Goal: Contribute content: Contribute content

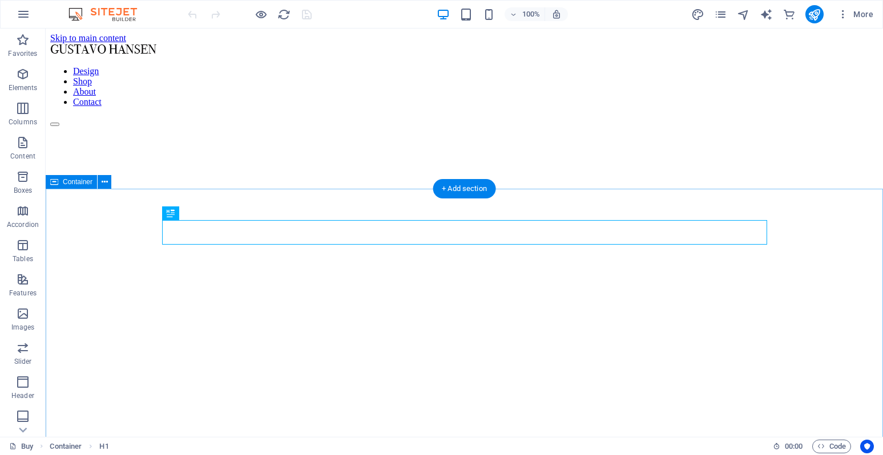
scroll to position [1009, 0]
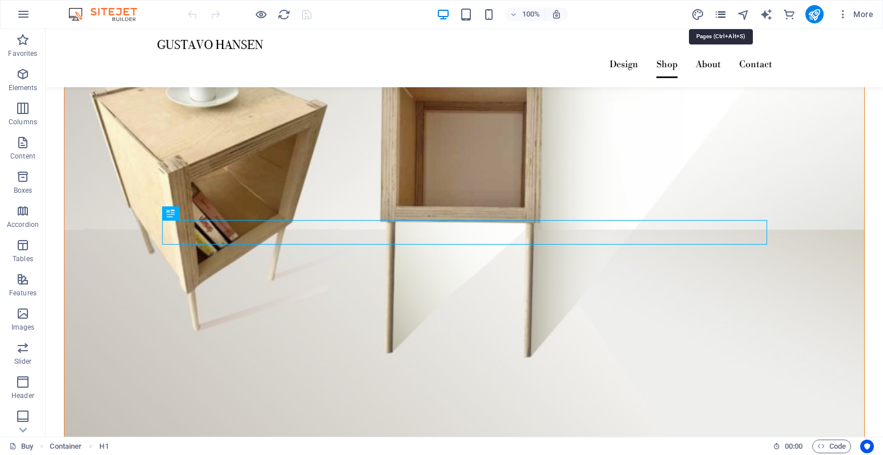
click at [720, 18] on icon "pages" at bounding box center [720, 14] width 13 height 13
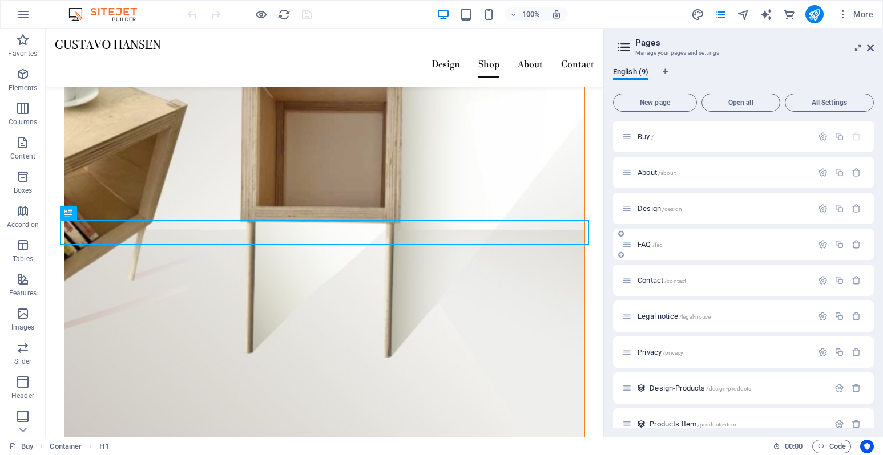
scroll to position [17, 0]
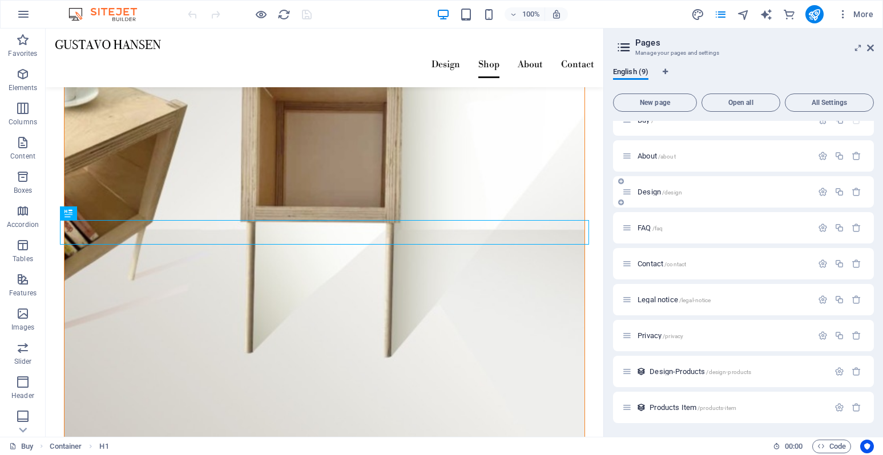
click at [652, 193] on span "Design /design" at bounding box center [659, 192] width 45 height 9
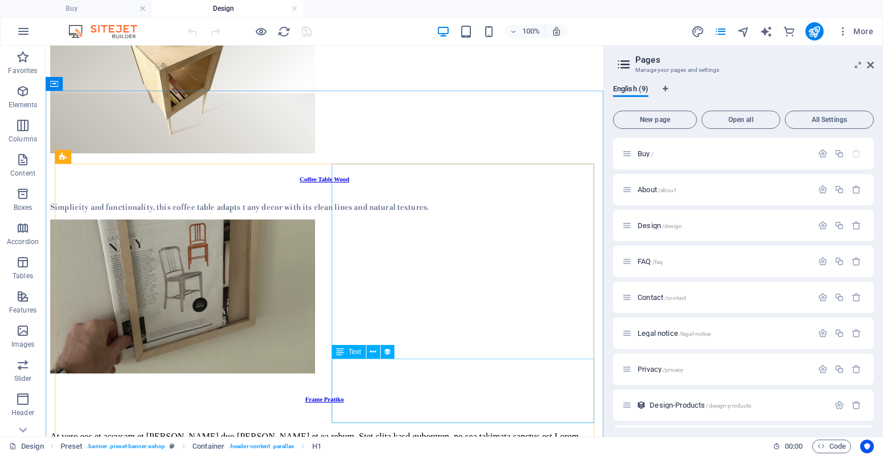
scroll to position [222, 0]
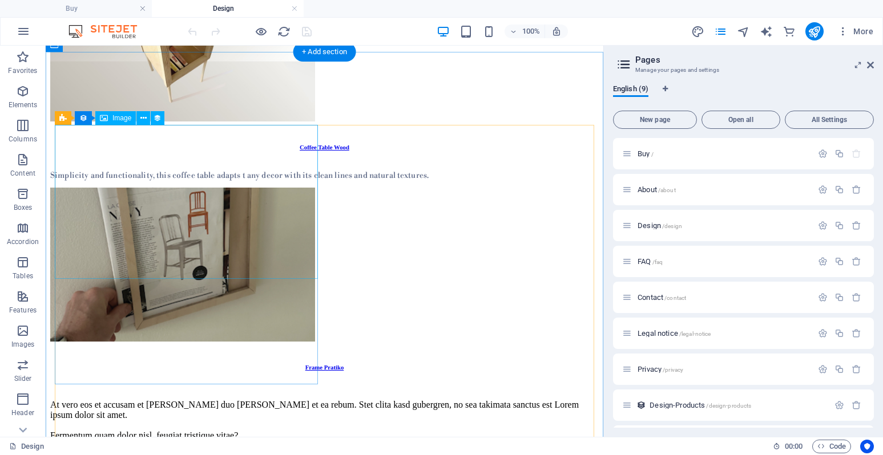
click at [184, 124] on figure at bounding box center [324, 45] width 548 height 156
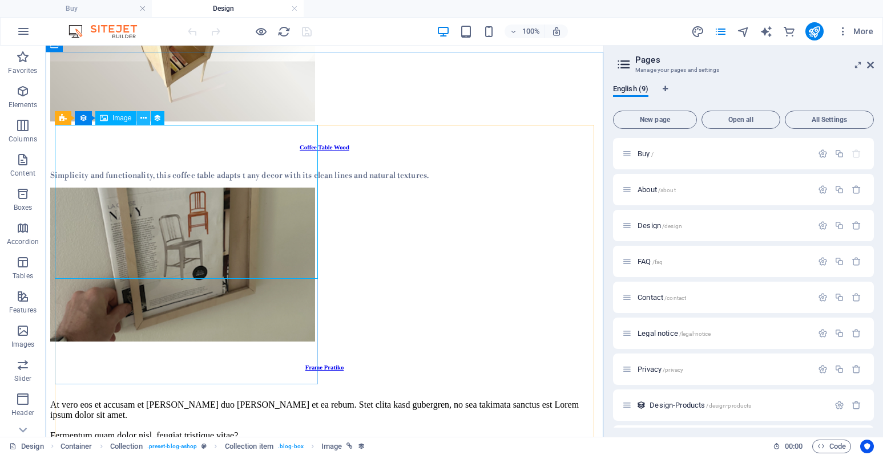
click at [145, 119] on icon at bounding box center [143, 118] width 6 height 12
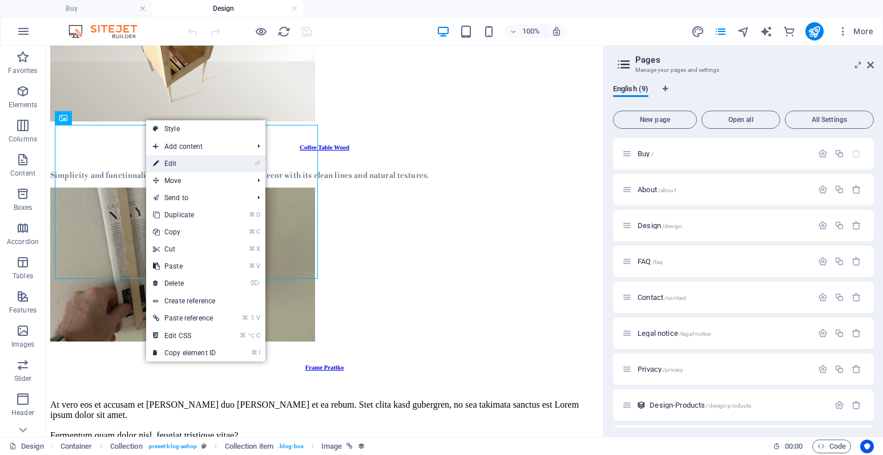
click at [172, 160] on link "⏎ Edit" at bounding box center [184, 163] width 76 height 17
select select "px"
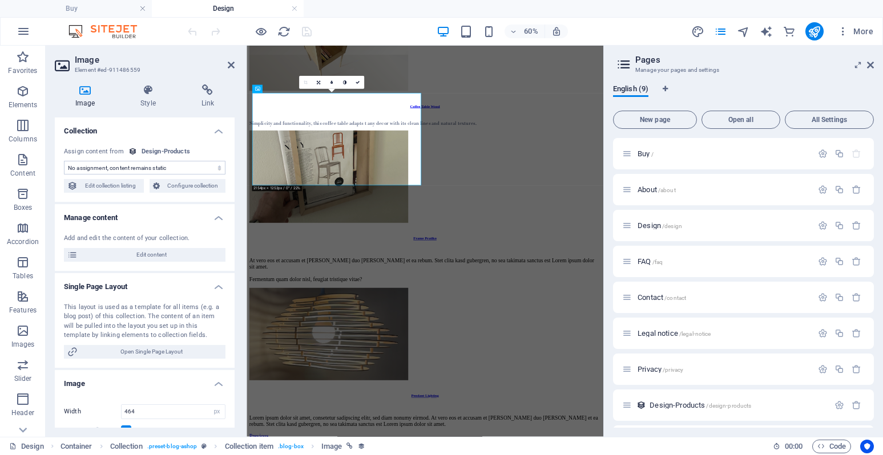
select select "image"
click at [189, 187] on span "Configure collection" at bounding box center [192, 186] width 59 height 14
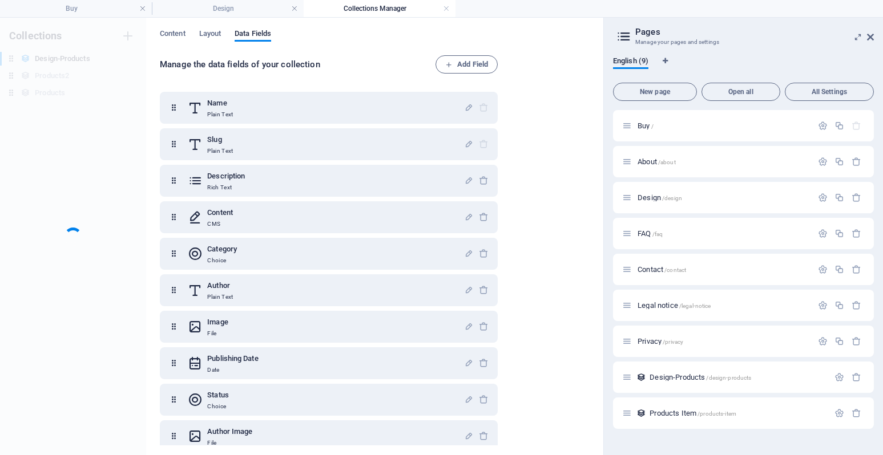
scroll to position [0, 0]
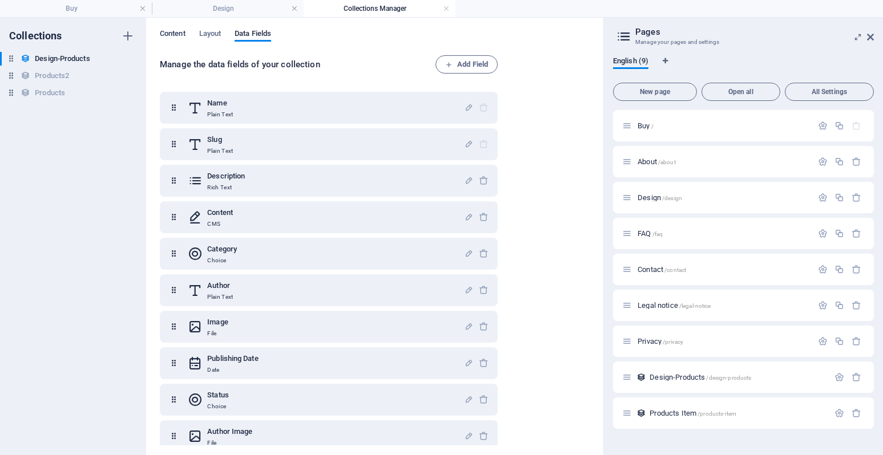
click at [175, 35] on span "Content" at bounding box center [173, 35] width 26 height 16
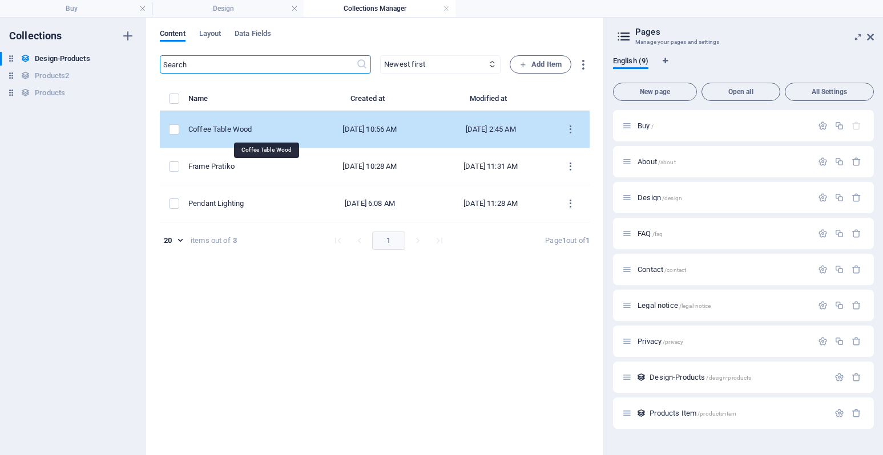
click at [273, 134] on div "Coffee Table Wood" at bounding box center [244, 129] width 112 height 10
select select "Category 1"
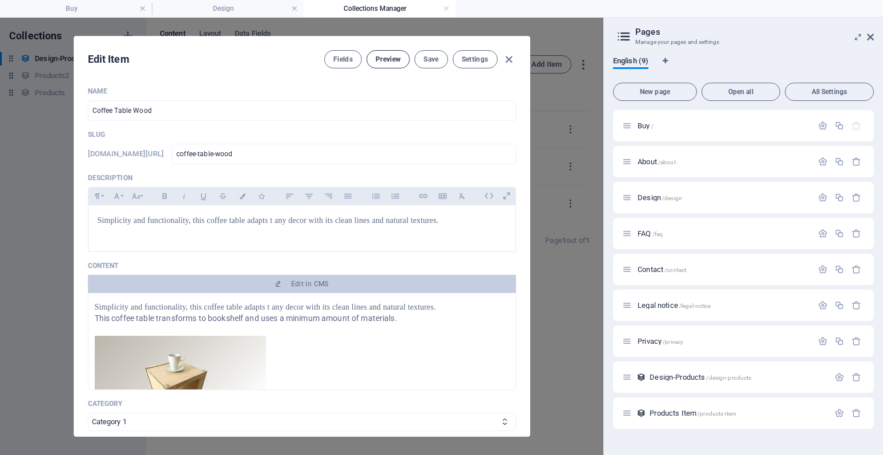
click at [385, 63] on span "Preview" at bounding box center [387, 59] width 25 height 9
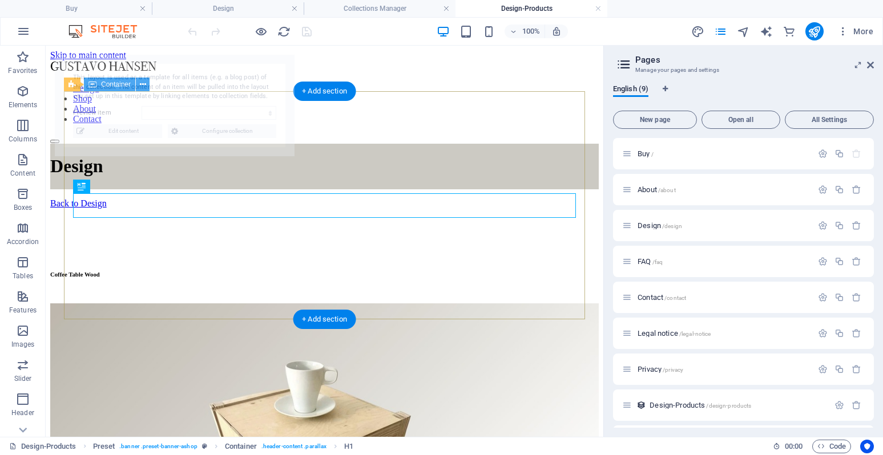
select select "68bc4c68a9ae6cbb060846d9"
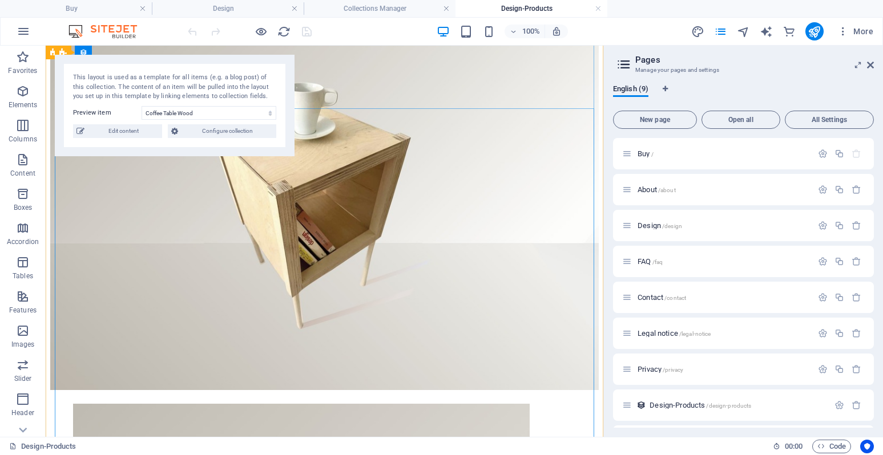
scroll to position [702, 0]
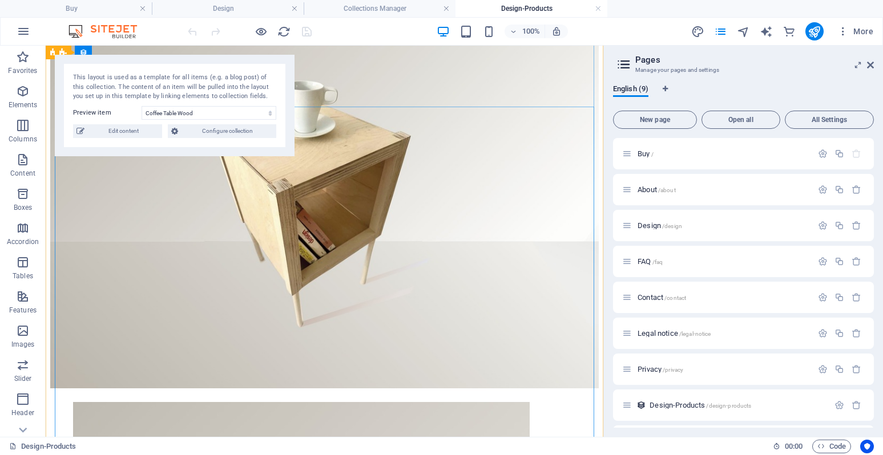
click at [342, 249] on figure at bounding box center [324, 206] width 548 height 367
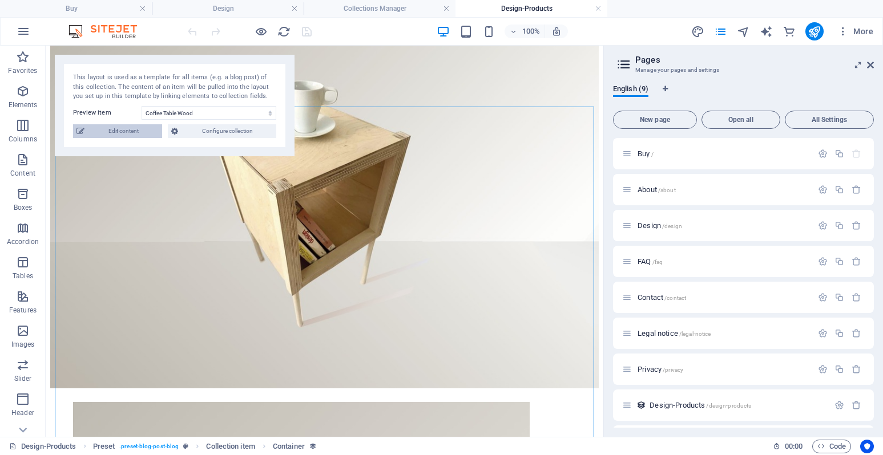
click at [153, 136] on span "Edit content" at bounding box center [123, 131] width 71 height 14
type input "[DATE]"
type input "coffee-table-wood"
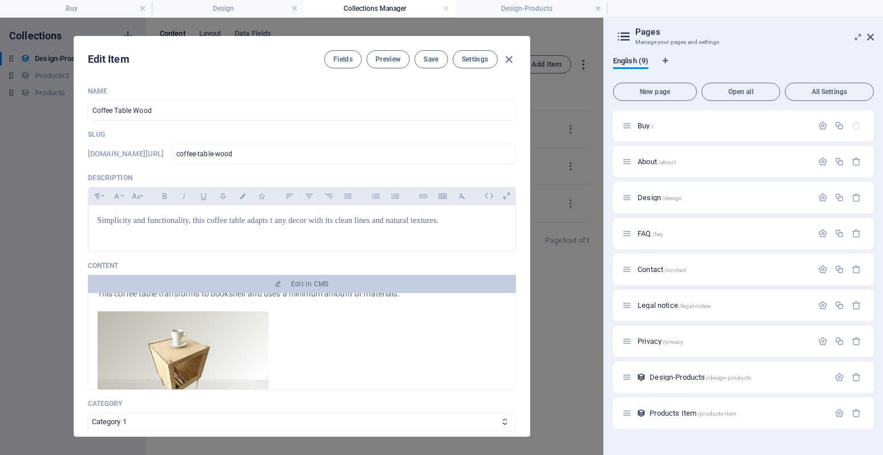
scroll to position [0, 0]
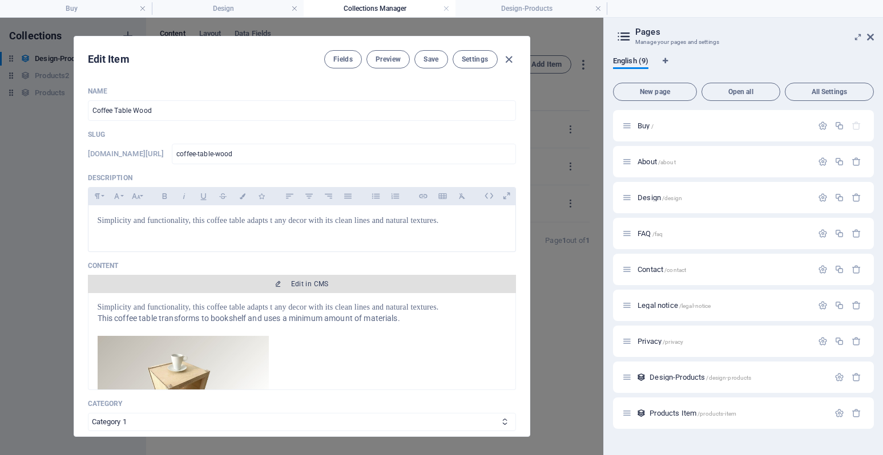
click at [301, 284] on span "Edit in CMS" at bounding box center [310, 284] width 38 height 9
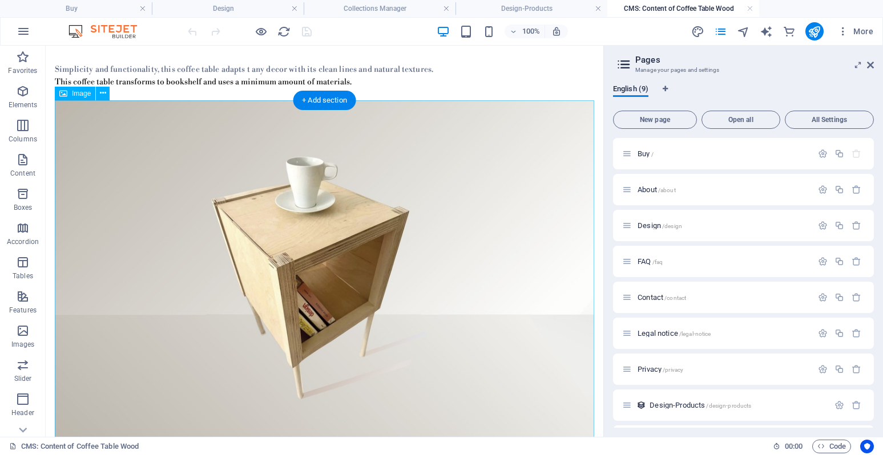
scroll to position [54, 0]
click at [102, 94] on icon at bounding box center [103, 94] width 6 height 12
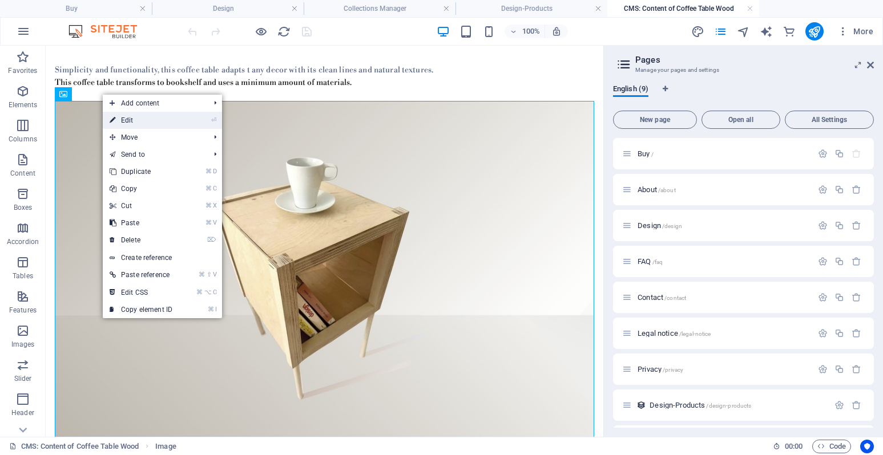
click at [131, 121] on link "⏎ Edit" at bounding box center [141, 120] width 76 height 17
select select "%"
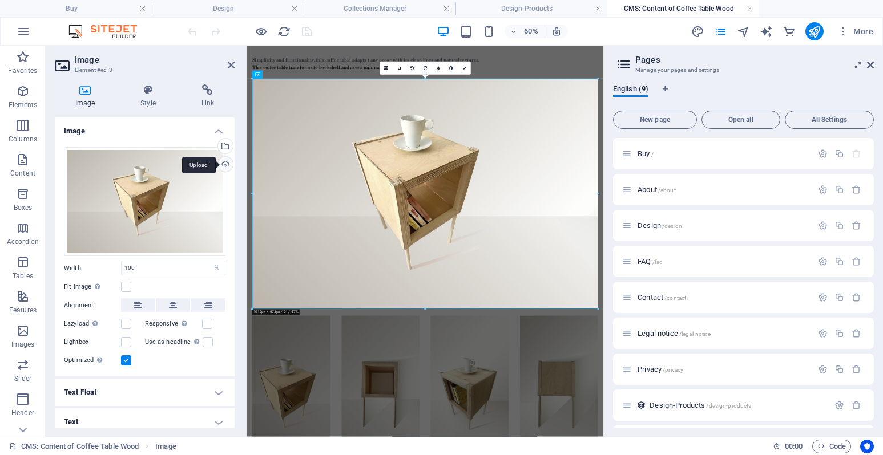
click at [225, 166] on div "Upload" at bounding box center [224, 165] width 17 height 17
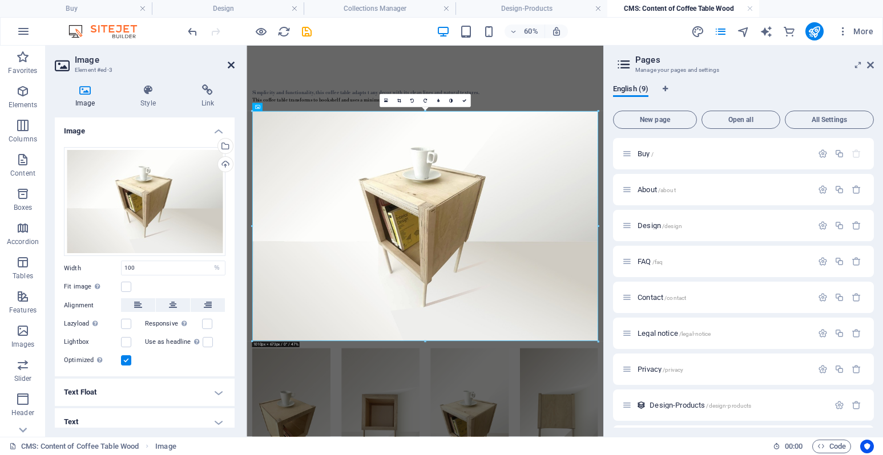
click at [231, 66] on icon at bounding box center [231, 64] width 7 height 9
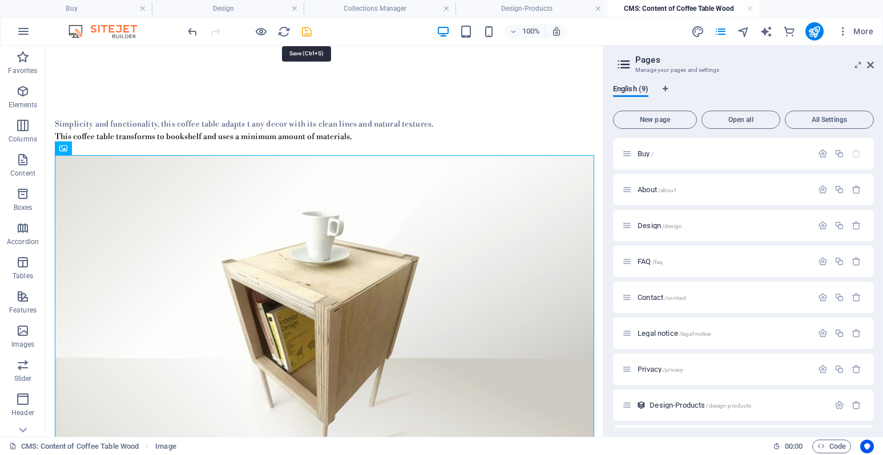
click at [306, 32] on icon "save" at bounding box center [306, 31] width 13 height 13
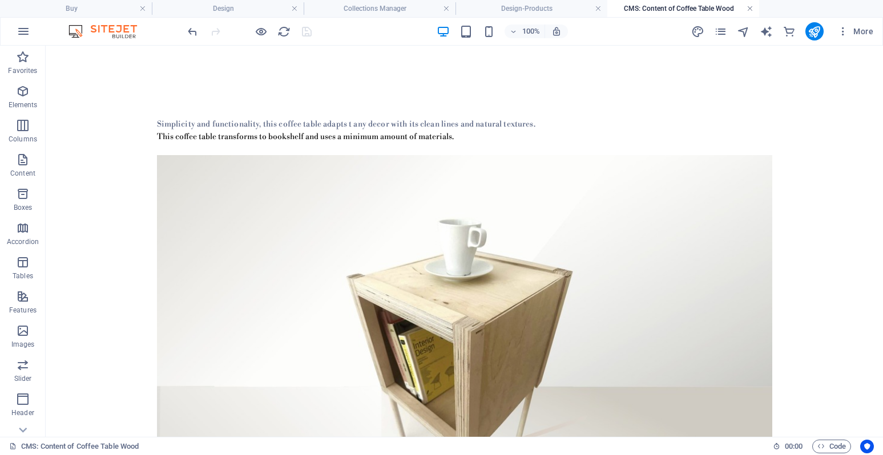
click at [752, 8] on link at bounding box center [749, 8] width 7 height 11
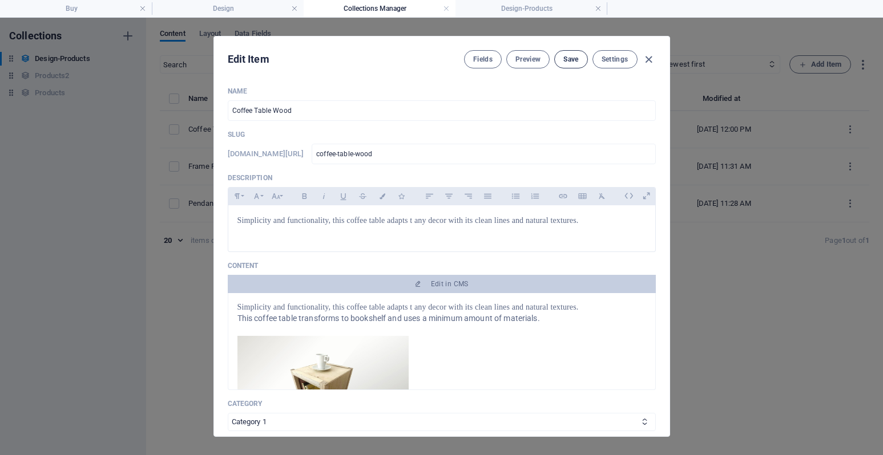
click at [568, 64] on button "Save" at bounding box center [570, 59] width 33 height 18
click at [651, 59] on icon "button" at bounding box center [648, 59] width 13 height 13
type input "[DATE]"
type input "coffee-table-wood"
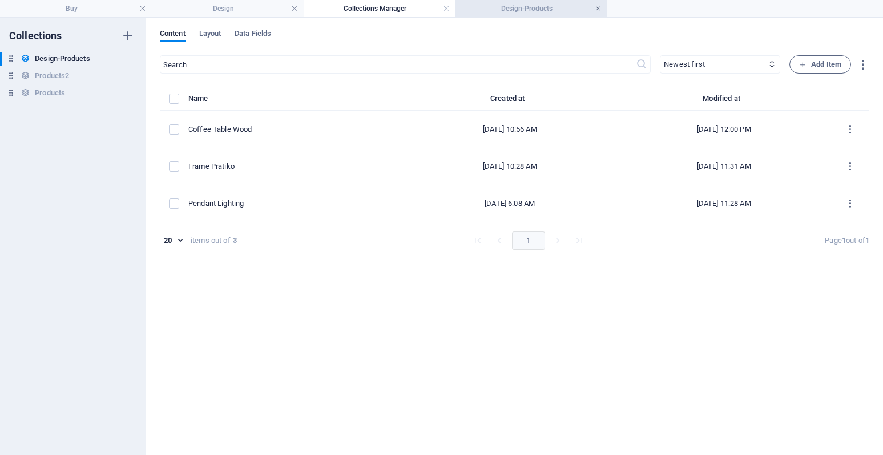
click at [597, 9] on link at bounding box center [598, 8] width 7 height 11
click at [449, 10] on link at bounding box center [446, 8] width 7 height 11
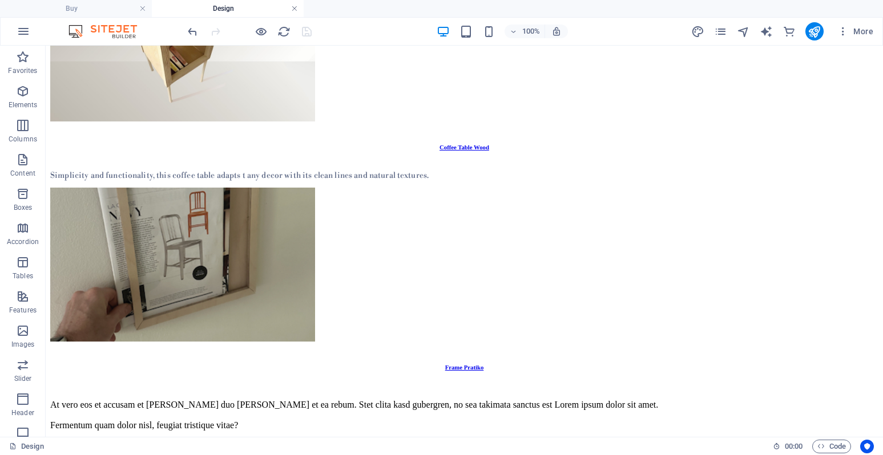
click at [297, 10] on link at bounding box center [294, 8] width 7 height 11
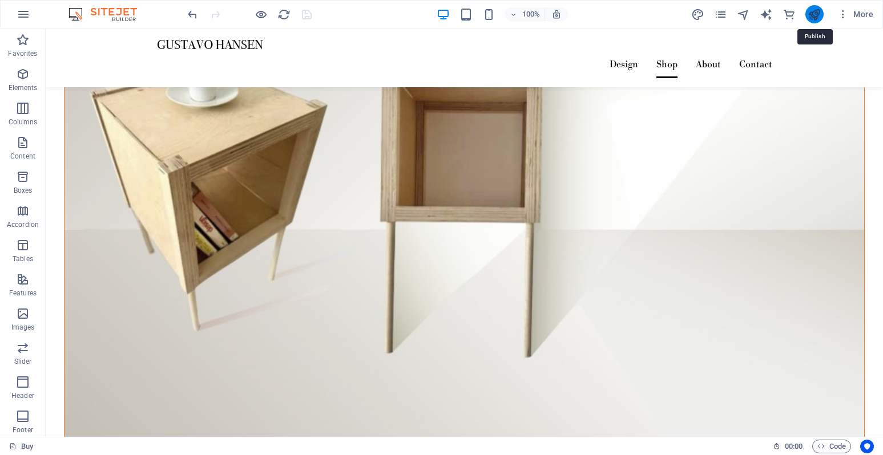
click at [815, 16] on icon "publish" at bounding box center [813, 14] width 13 height 13
